Goal: Transaction & Acquisition: Purchase product/service

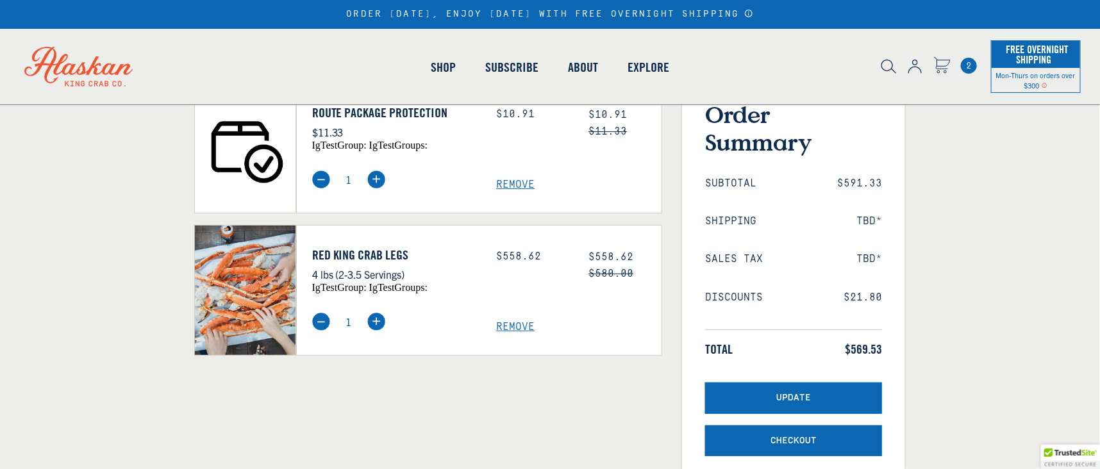
select select "40826592231503"
select select "40826730905679"
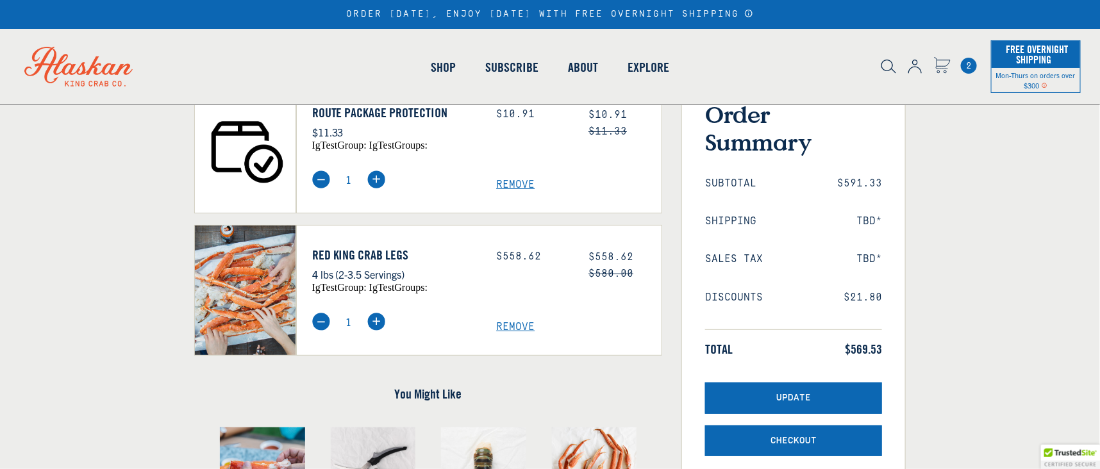
click at [509, 324] on span "Remove" at bounding box center [578, 327] width 165 height 12
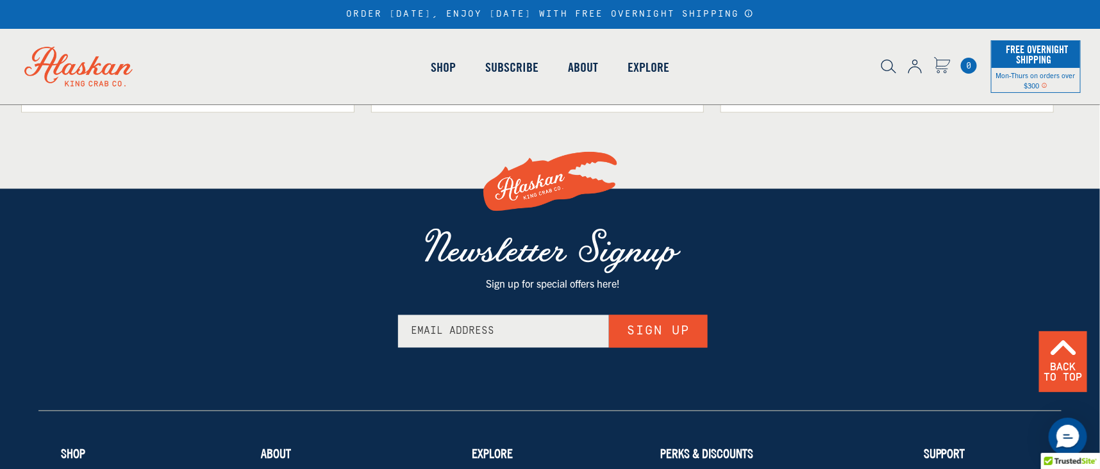
scroll to position [1026, 0]
